Goal: Transaction & Acquisition: Purchase product/service

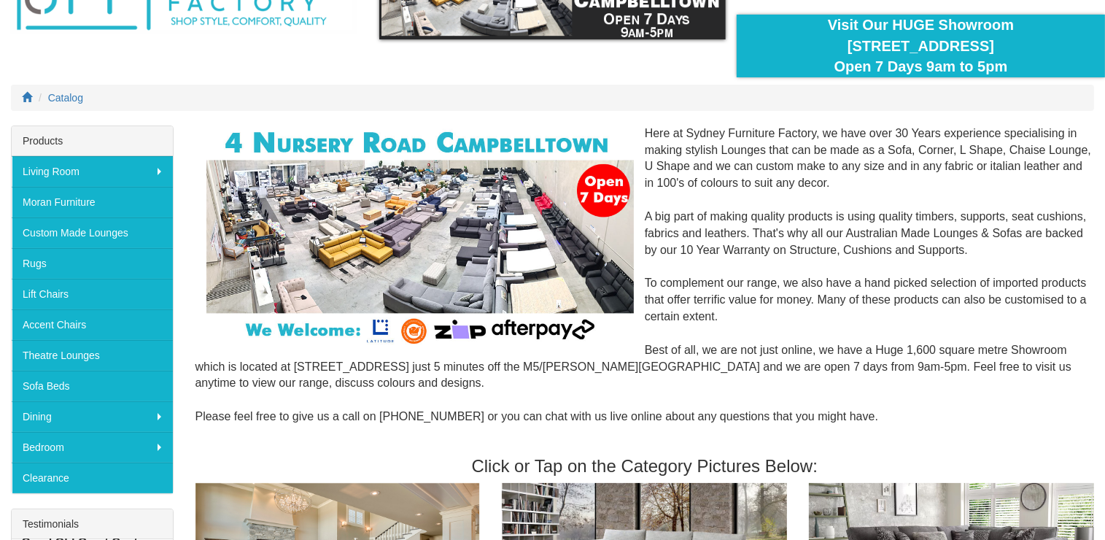
scroll to position [109, 0]
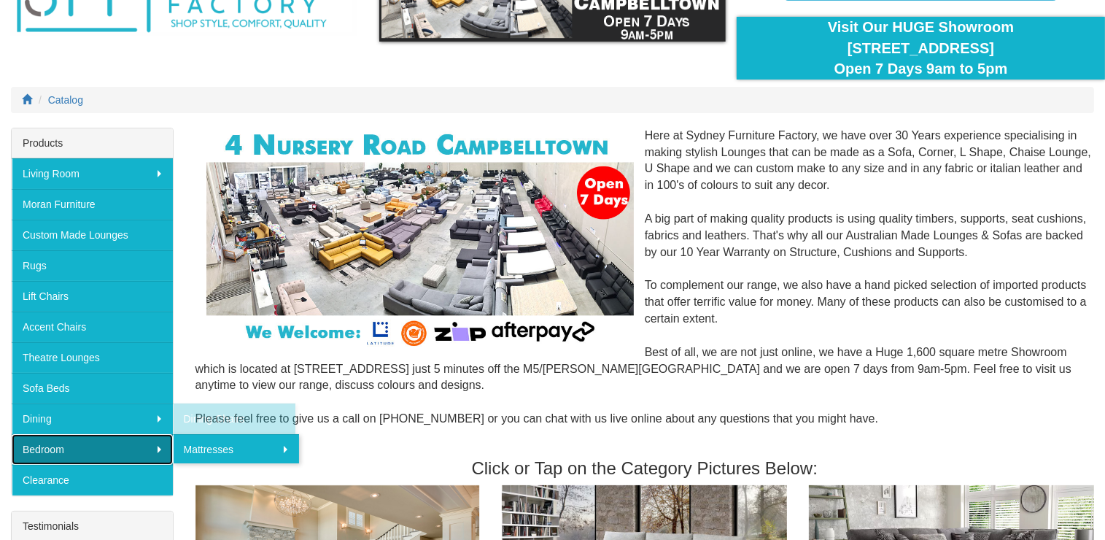
click at [50, 438] on link "Bedroom" at bounding box center [92, 449] width 161 height 31
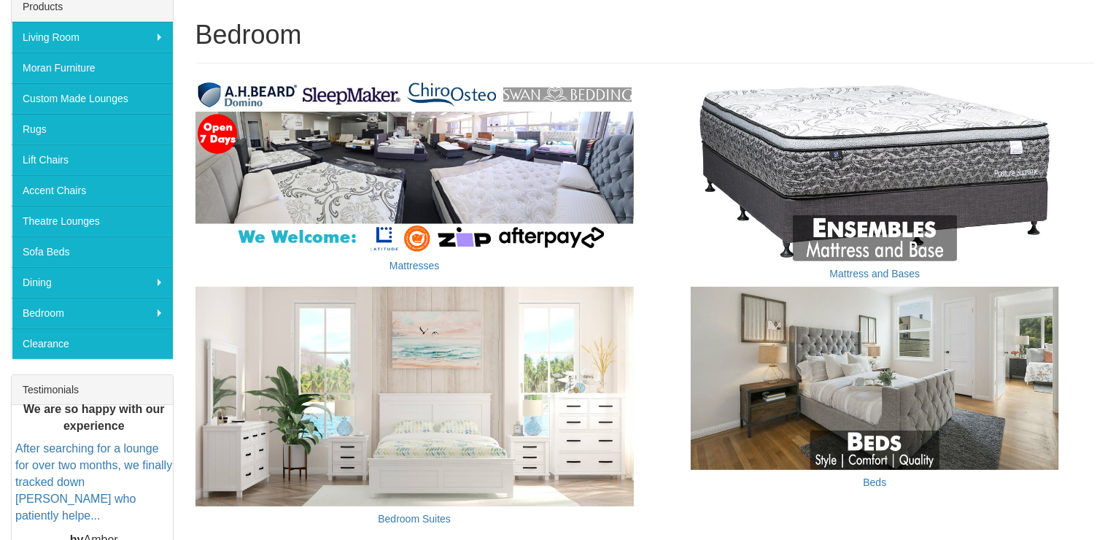
scroll to position [247, 0]
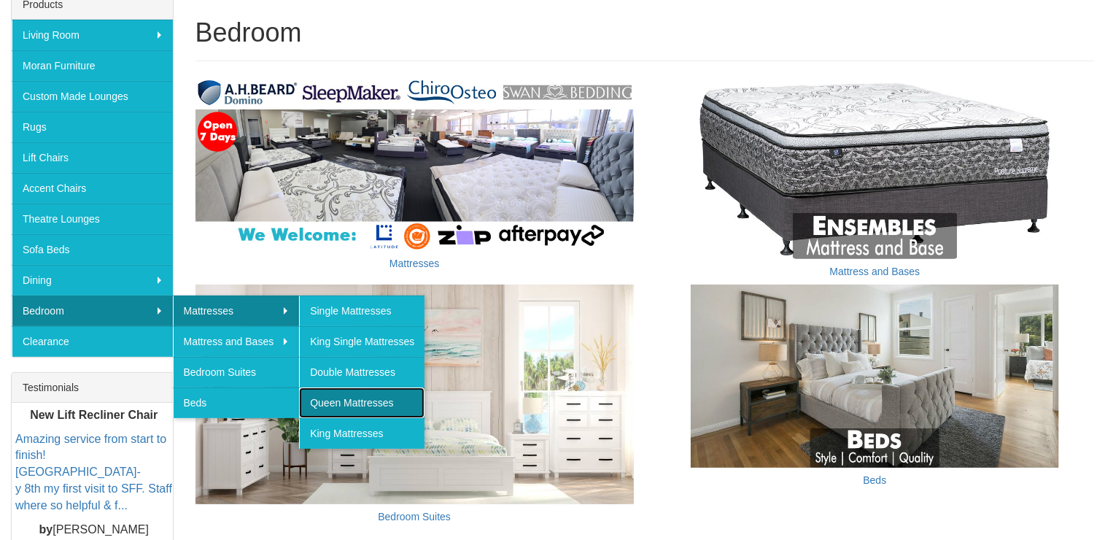
click at [370, 393] on link "Queen Mattresses" at bounding box center [361, 402] width 125 height 31
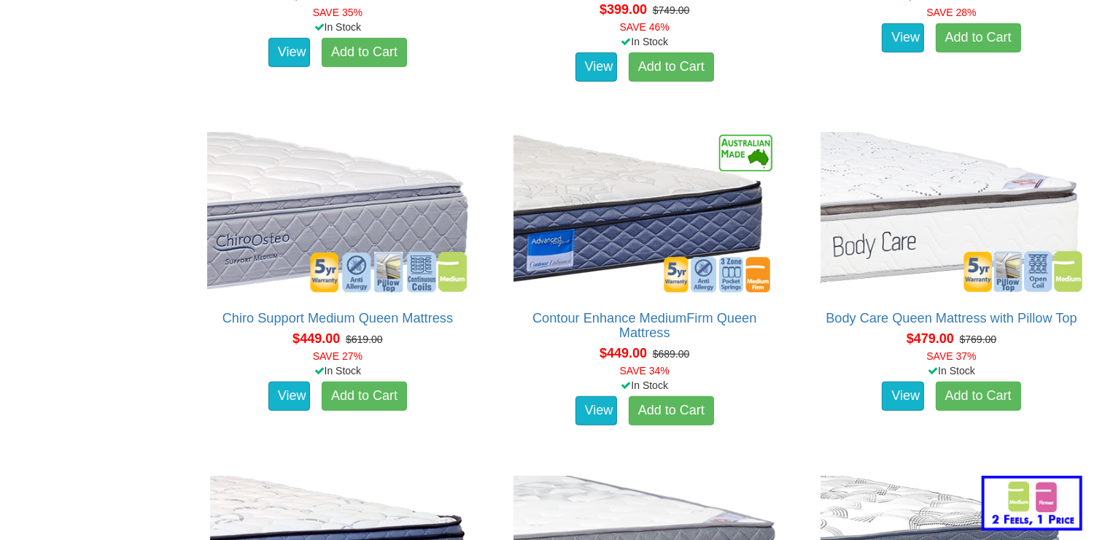
scroll to position [1174, 0]
